Goal: Information Seeking & Learning: Learn about a topic

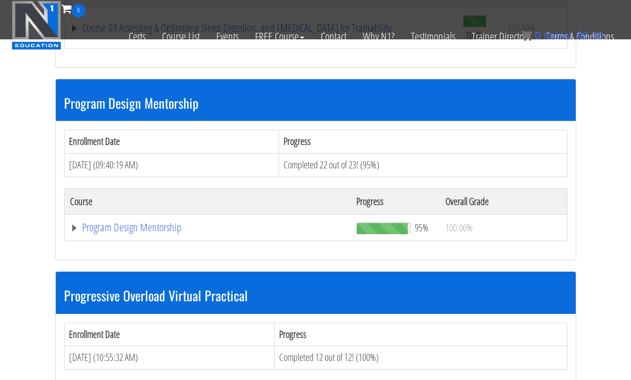
scroll to position [1108, 0]
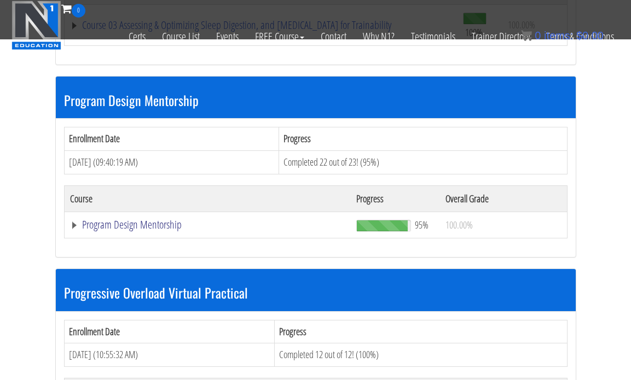
click at [173, 229] on link "Program Design Mentorship" at bounding box center [207, 224] width 275 height 11
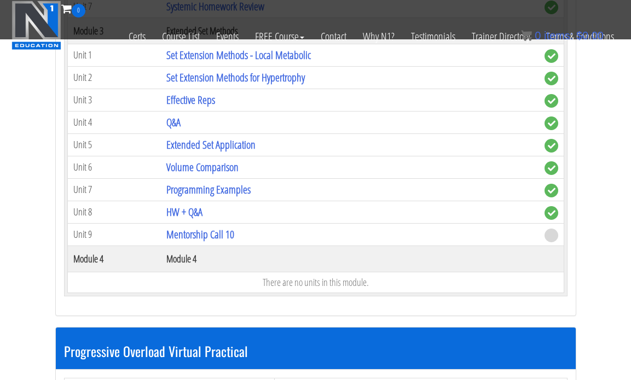
scroll to position [1719, 0]
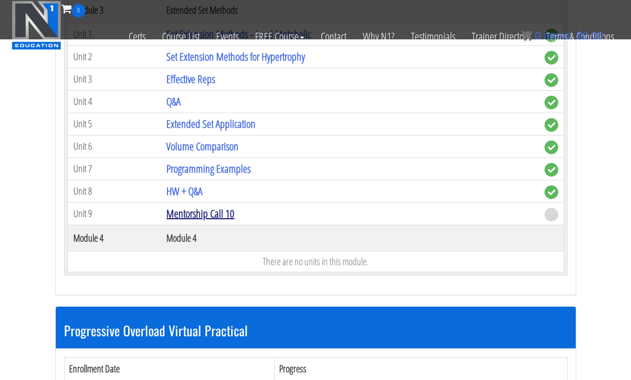
click at [197, 207] on link "Mentorship Call 10" at bounding box center [200, 213] width 68 height 15
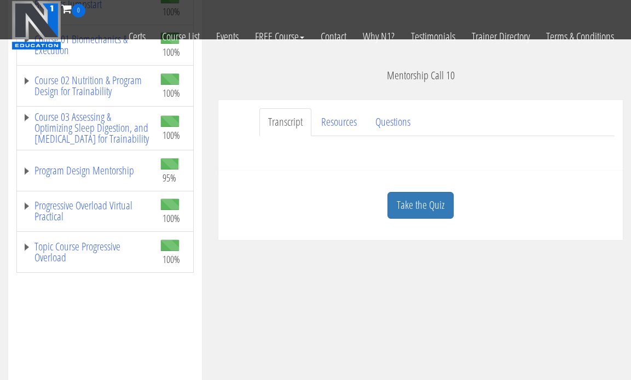
scroll to position [252, 0]
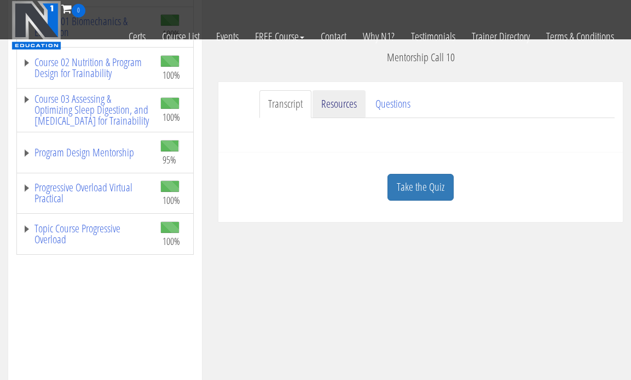
click at [328, 113] on link "Resources" at bounding box center [338, 104] width 53 height 28
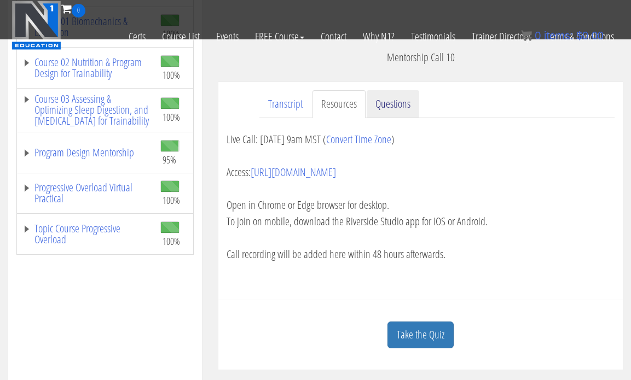
click at [371, 107] on link "Questions" at bounding box center [393, 104] width 53 height 28
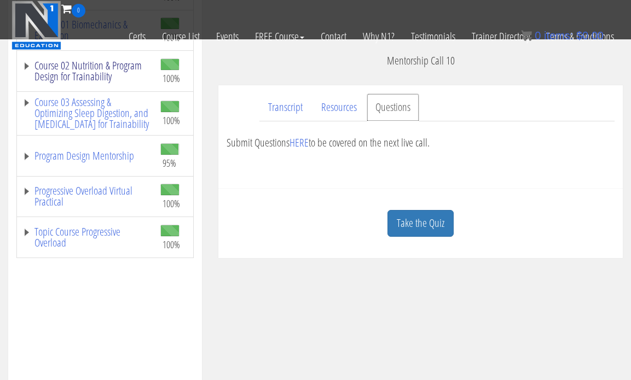
scroll to position [249, 0]
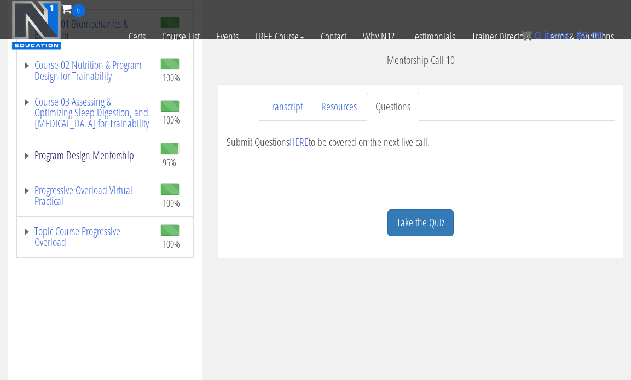
click at [99, 161] on link "Program Design Mentorship" at bounding box center [85, 155] width 127 height 11
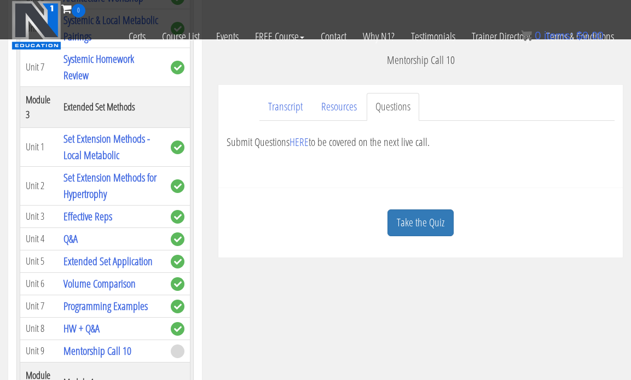
scroll to position [687, 0]
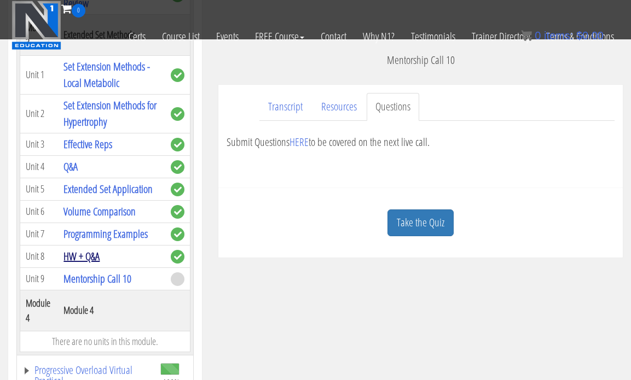
click at [93, 253] on link "HW + Q&A" at bounding box center [81, 256] width 36 height 15
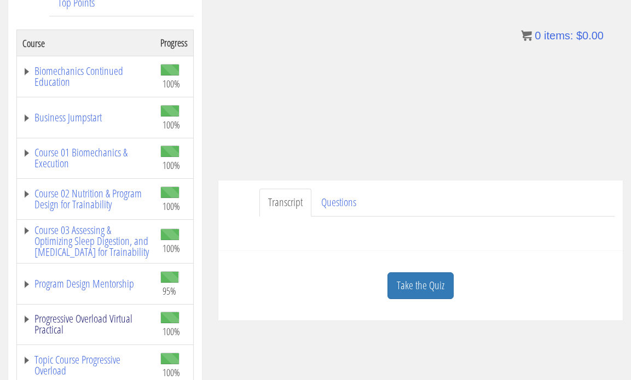
scroll to position [192, 0]
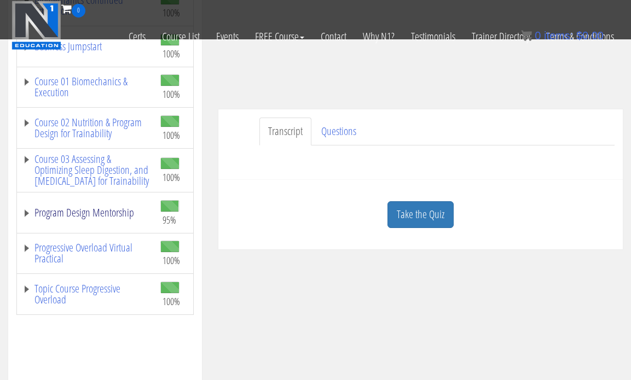
click at [120, 218] on link "Program Design Mentorship" at bounding box center [85, 212] width 127 height 11
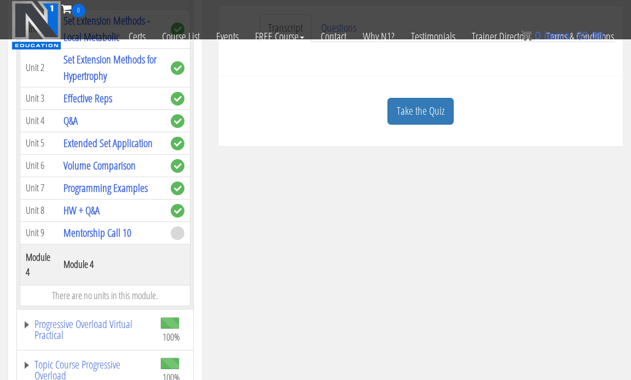
scroll to position [303, 0]
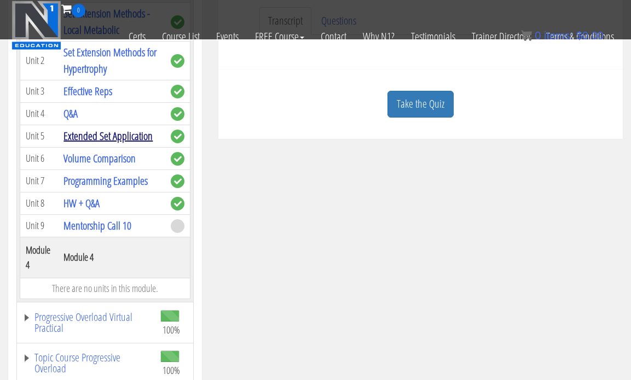
click at [125, 140] on link "Extended Set Application" at bounding box center [107, 136] width 89 height 15
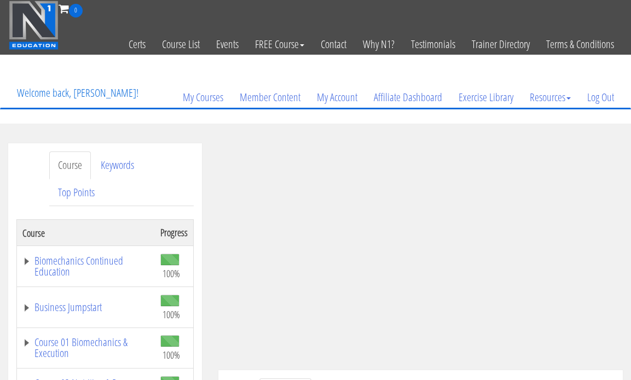
scroll to position [243, 0]
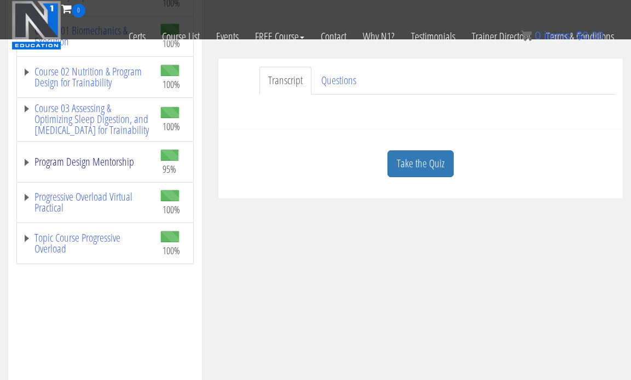
click at [119, 167] on link "Program Design Mentorship" at bounding box center [85, 161] width 127 height 11
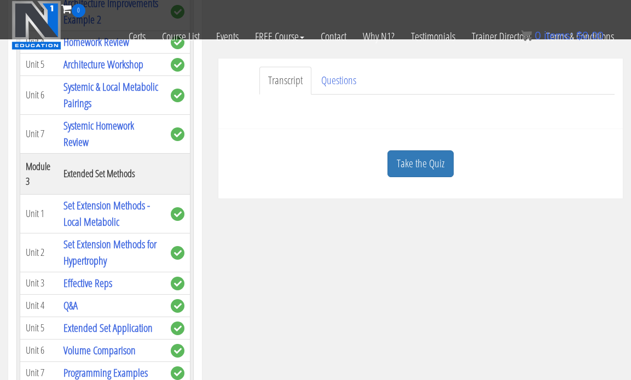
scroll to position [687, 0]
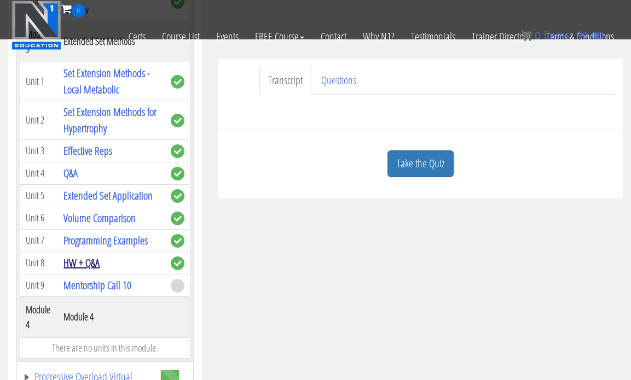
click at [98, 265] on link "HW + Q&A" at bounding box center [81, 262] width 36 height 15
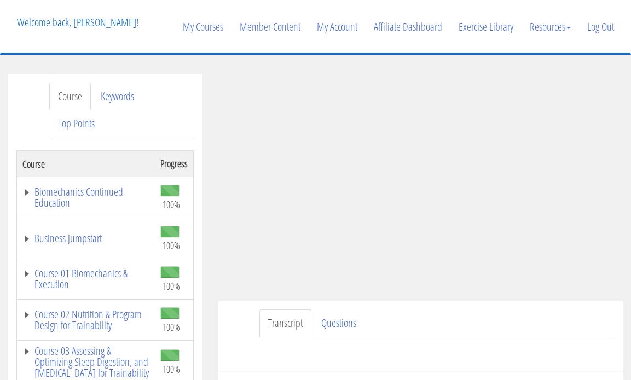
scroll to position [223, 0]
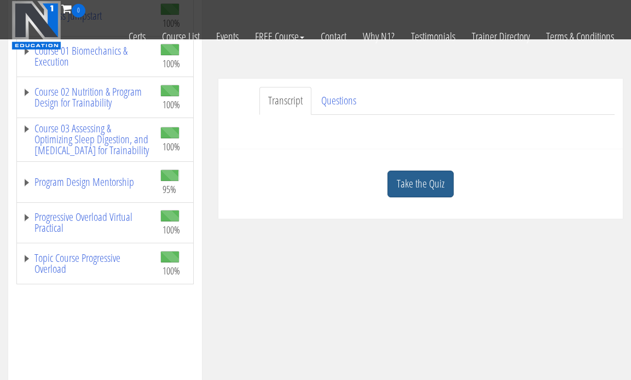
click at [405, 194] on link "Take the Quiz" at bounding box center [420, 184] width 66 height 27
